Goal: Communication & Community: Answer question/provide support

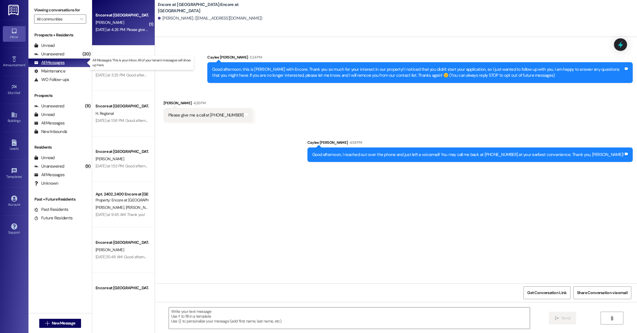
click at [63, 65] on div "All Messages" at bounding box center [49, 63] width 30 height 6
click at [55, 319] on button " New Message" at bounding box center [60, 323] width 42 height 9
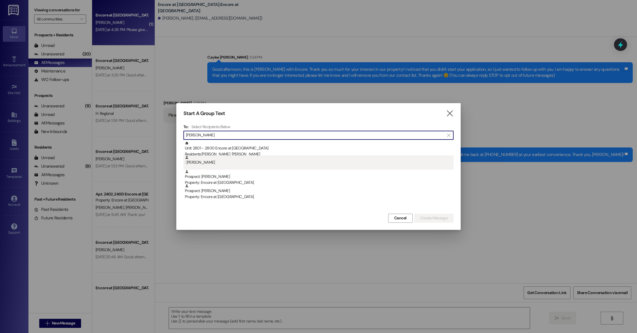
type input "[PERSON_NAME]"
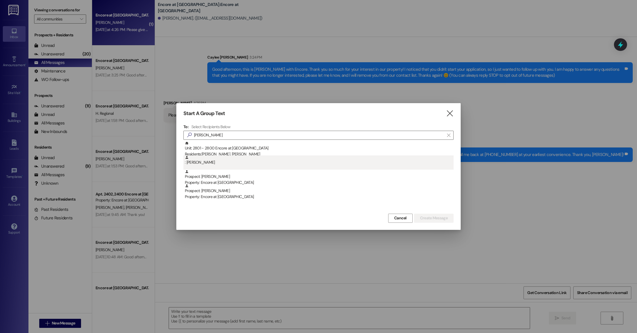
click at [194, 162] on div ": [PERSON_NAME]" at bounding box center [319, 160] width 269 height 10
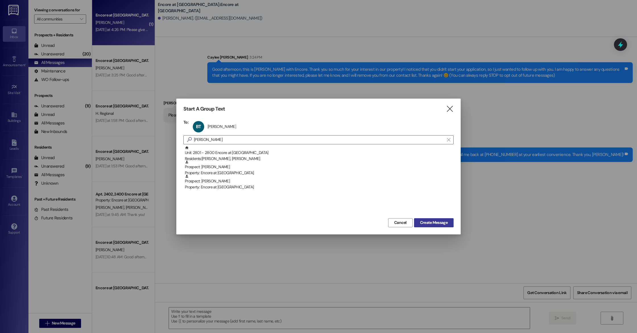
click at [429, 219] on button "Create Message" at bounding box center [434, 222] width 40 height 9
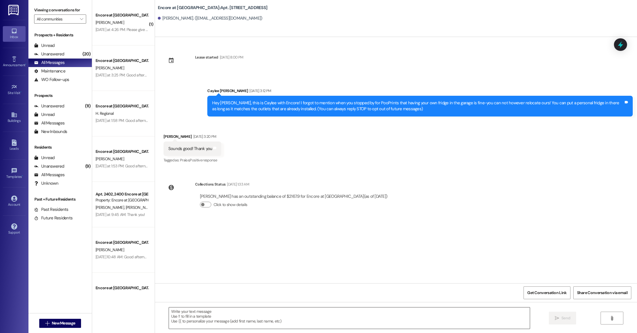
click at [235, 323] on textarea at bounding box center [349, 318] width 361 height 21
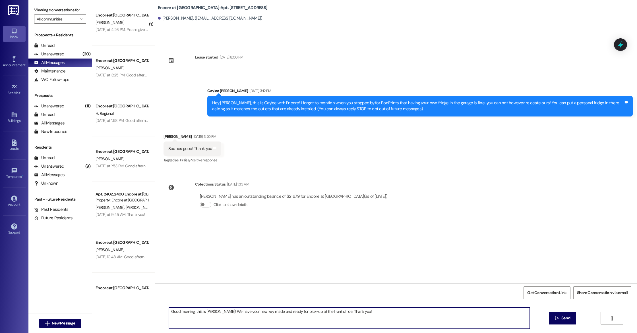
type textarea "Good morning, this is [PERSON_NAME]! We have your new key made and ready for pi…"
click at [52, 322] on span "New Message" at bounding box center [63, 323] width 23 height 6
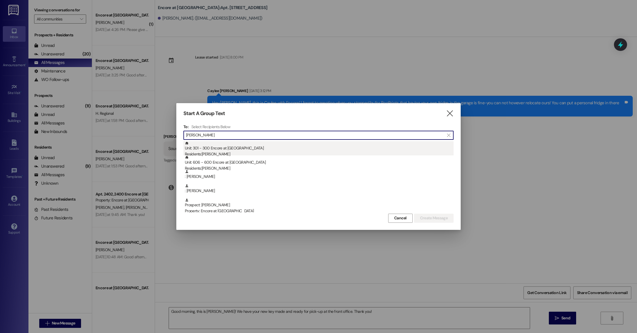
type input "[PERSON_NAME]"
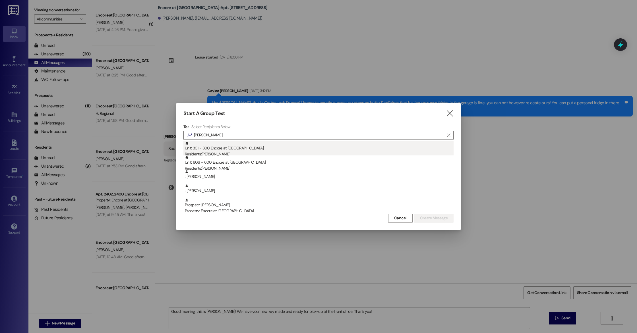
click at [218, 150] on div "Unit: 301 - 300 Encore at [GEOGRAPHIC_DATA] Residents: [PERSON_NAME]" at bounding box center [319, 149] width 269 height 16
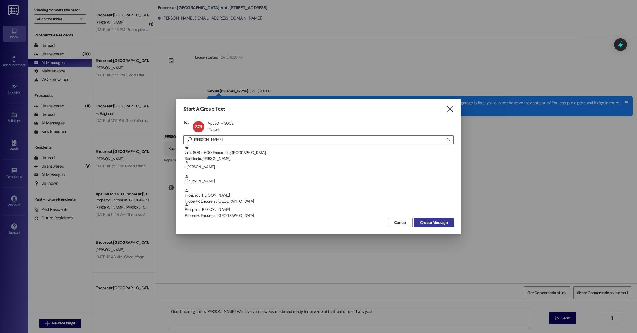
click at [421, 222] on span "Create Message" at bounding box center [434, 223] width 28 height 6
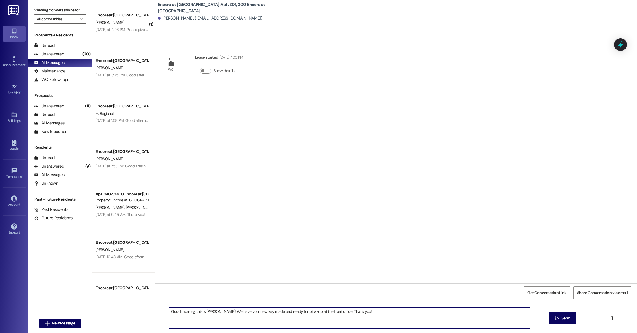
drag, startPoint x: 335, startPoint y: 322, endPoint x: 338, endPoint y: 315, distance: 8.0
click at [335, 322] on textarea "Good morning, this is [PERSON_NAME]! We have your new key made and ready for pi…" at bounding box center [349, 318] width 361 height 21
drag, startPoint x: 377, startPoint y: 310, endPoint x: 141, endPoint y: 298, distance: 235.9
click at [141, 298] on div "( 1 ) Encore at [GEOGRAPHIC_DATA] [PERSON_NAME] [DATE] at 4:26 PM: Please give …" at bounding box center [364, 166] width 545 height 333
paste textarea "[URL][DOMAIN_NAME],"
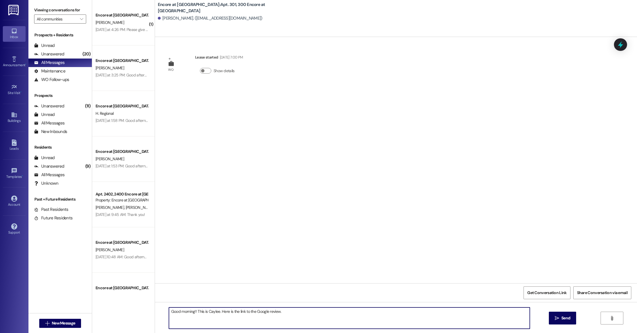
type textarea "Good morning!! This is Caylee. Here is the link to the Google review. [URL][DOM…"
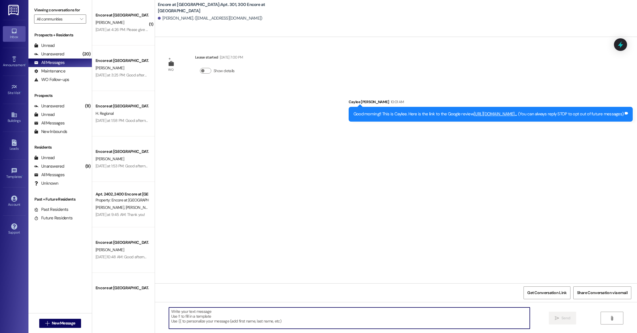
click at [473, 117] on link "[URL][DOMAIN_NAME]" at bounding box center [493, 114] width 41 height 6
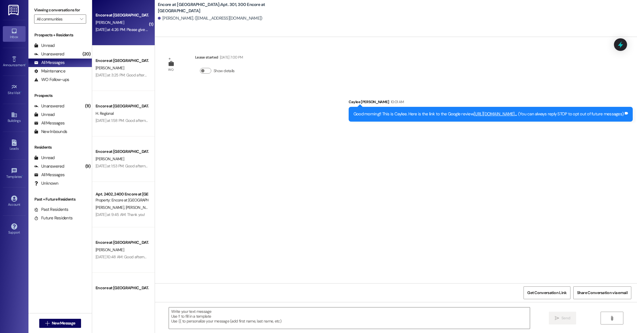
click at [120, 32] on div "[DATE] at 4:26 PM: Please give me a call at [PHONE_NUMBER] [DATE] at 4:26 PM: P…" at bounding box center [122, 29] width 54 height 7
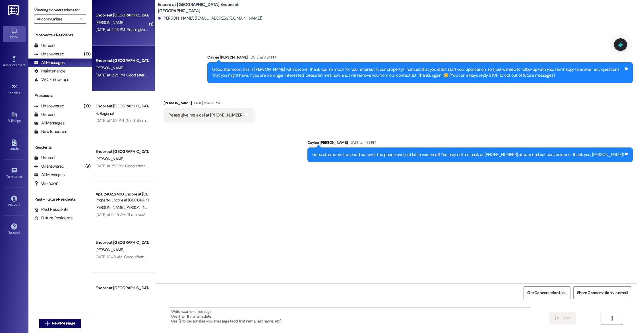
click at [136, 55] on div "Encore at [GEOGRAPHIC_DATA] [PERSON_NAME] [DATE] at 3:25 PM: Good afternoon, th…" at bounding box center [123, 67] width 63 height 45
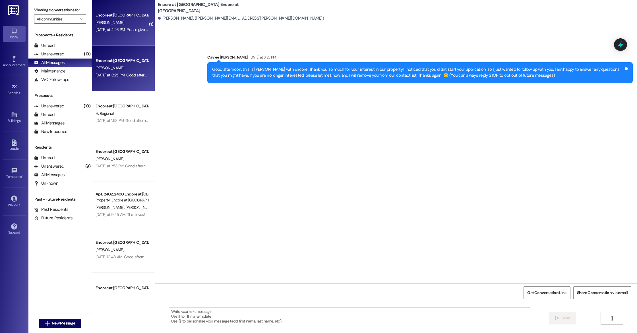
click at [123, 28] on div "[DATE] at 4:26 PM: Please give me a call at [PHONE_NUMBER] [DATE] at 4:26 PM: P…" at bounding box center [145, 29] width 101 height 5
